Goal: Information Seeking & Learning: Learn about a topic

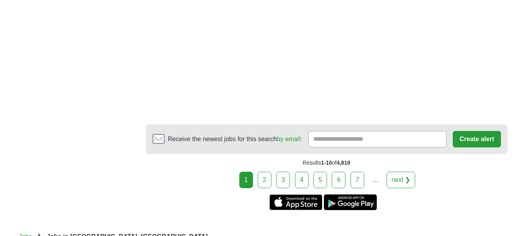
scroll to position [1526, 0]
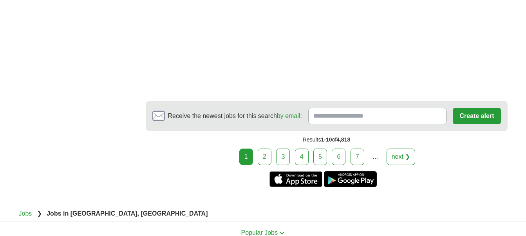
click at [268, 149] on link "2" at bounding box center [265, 157] width 14 height 16
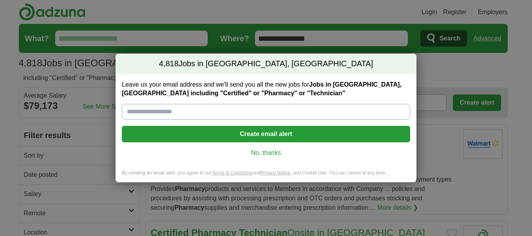
click at [316, 109] on input "Leave us your email address and we'll send you all the new jobs for Jobs in Chu…" at bounding box center [266, 112] width 288 height 16
click at [293, 109] on input "*" at bounding box center [266, 112] width 288 height 16
type input "*"
click at [269, 137] on button "Create email alert" at bounding box center [266, 134] width 288 height 16
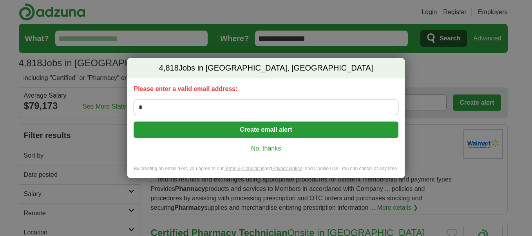
click at [240, 110] on input "*" at bounding box center [266, 108] width 265 height 16
click at [161, 107] on input "*" at bounding box center [266, 108] width 265 height 16
click at [134, 107] on input "*" at bounding box center [266, 108] width 265 height 16
click at [135, 107] on input "*" at bounding box center [266, 108] width 265 height 16
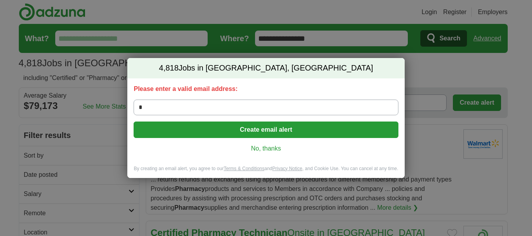
click at [135, 107] on input "*" at bounding box center [266, 108] width 265 height 16
click at [138, 106] on input "*" at bounding box center [266, 108] width 265 height 16
click at [493, 123] on div "4,818 Jobs in Chula Vista, CA Please enter a valid email address: * Create emai…" at bounding box center [266, 118] width 532 height 236
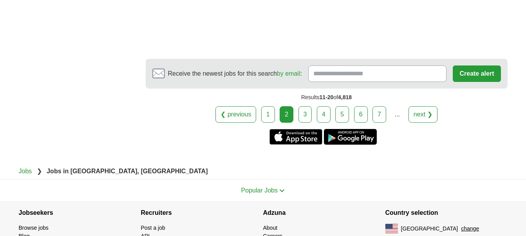
scroll to position [1649, 0]
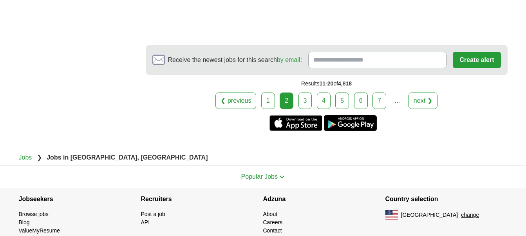
click at [305, 93] on link "3" at bounding box center [306, 101] width 14 height 16
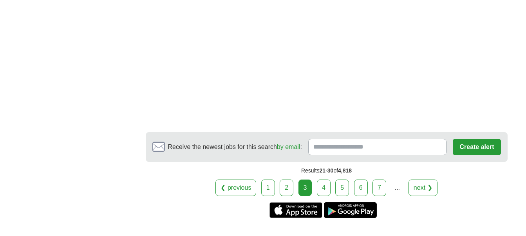
scroll to position [1454, 0]
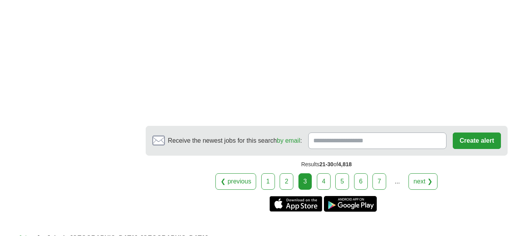
click at [325, 181] on link "4" at bounding box center [324, 181] width 14 height 16
click at [320, 181] on link "4" at bounding box center [324, 181] width 14 height 16
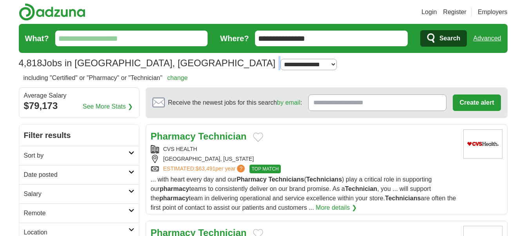
drag, startPoint x: 324, startPoint y: 72, endPoint x: 149, endPoint y: 62, distance: 175.1
click at [149, 62] on section "4,818 Jobs in [GEOGRAPHIC_DATA], [GEOGRAPHIC_DATA] [GEOGRAPHIC_DATA] [GEOGRAPHI…" at bounding box center [263, 48] width 489 height 49
